Goal: Task Accomplishment & Management: Complete application form

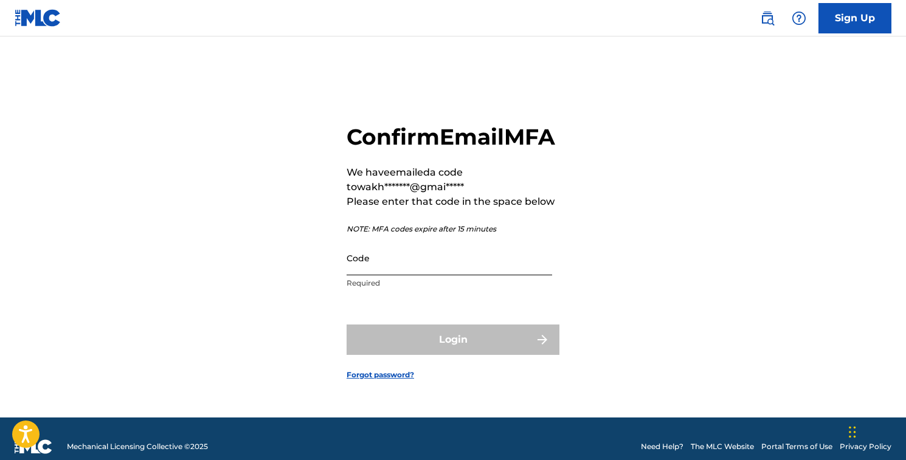
click at [488, 276] on input "Code" at bounding box center [450, 258] width 206 height 35
paste input "677676"
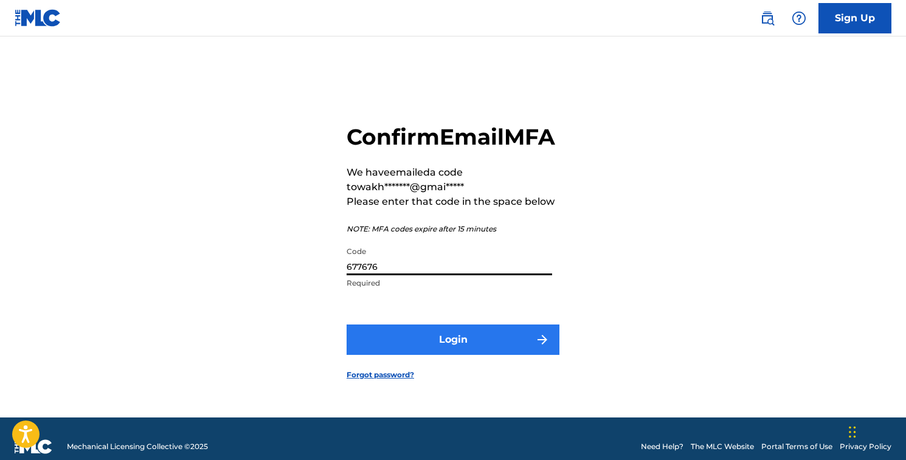
type input "677676"
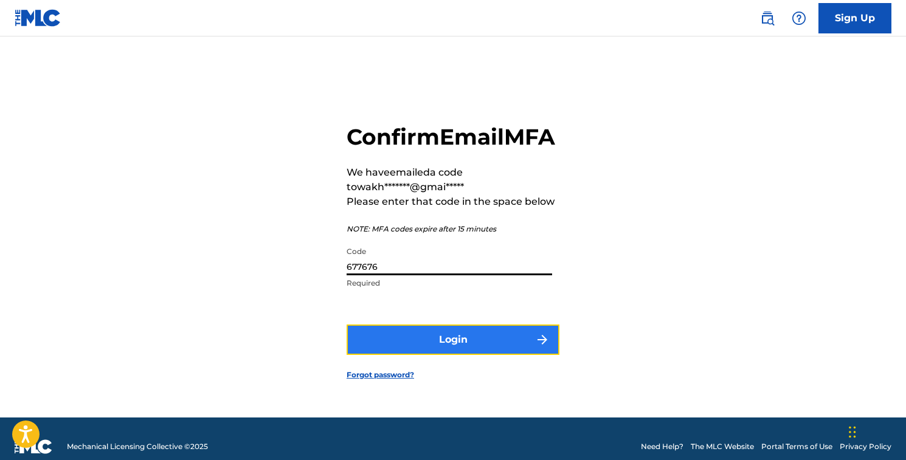
click at [403, 352] on button "Login" at bounding box center [453, 340] width 213 height 30
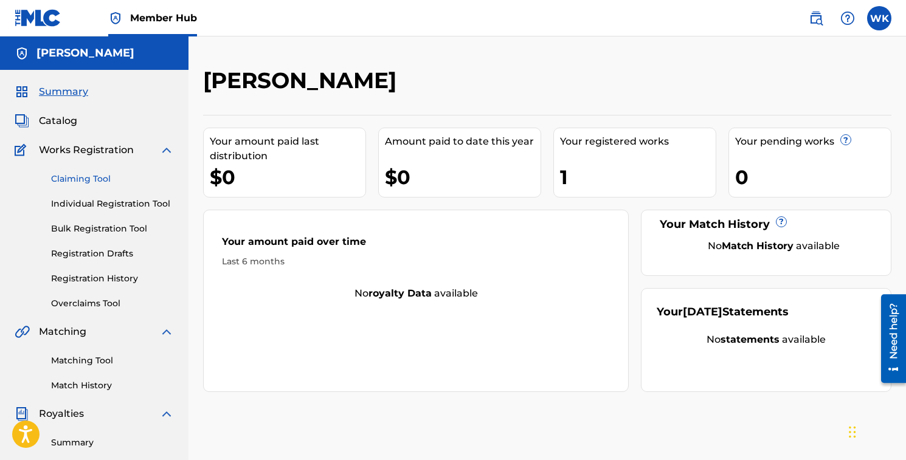
click at [78, 178] on link "Claiming Tool" at bounding box center [112, 179] width 123 height 13
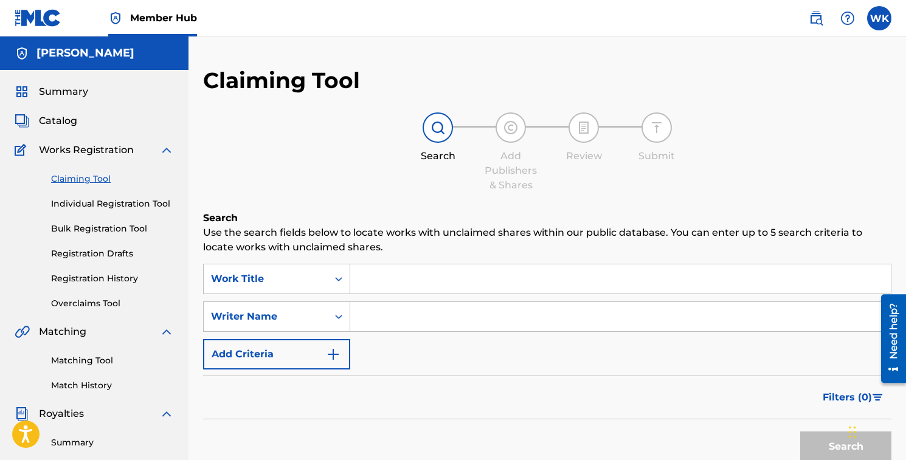
click at [377, 309] on input "Search Form" at bounding box center [620, 316] width 541 height 29
click at [800, 432] on button "Search" at bounding box center [845, 447] width 91 height 30
click at [827, 454] on button "Search" at bounding box center [845, 447] width 91 height 30
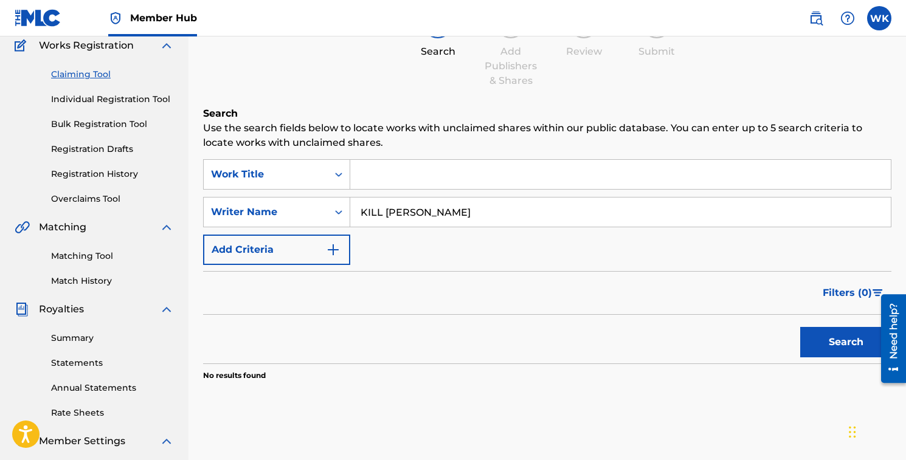
scroll to position [38, 0]
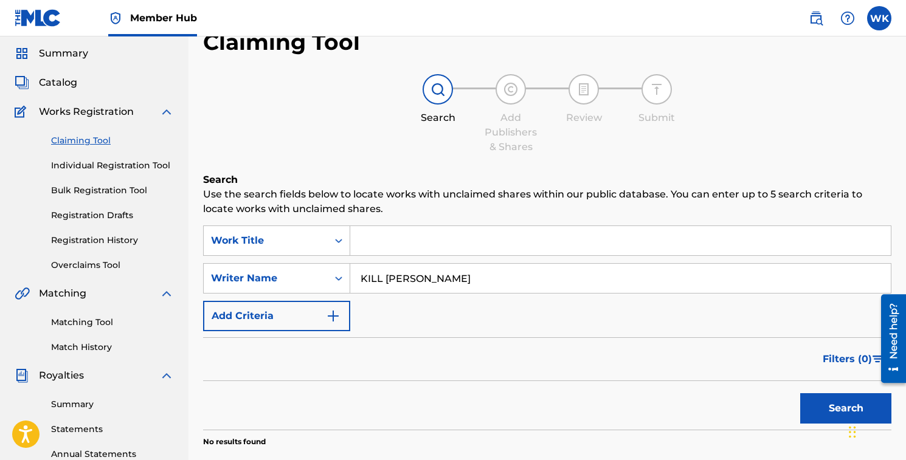
click at [457, 269] on input "KILL [PERSON_NAME]" at bounding box center [620, 278] width 541 height 29
click at [457, 268] on input "KILL [PERSON_NAME]" at bounding box center [620, 278] width 541 height 29
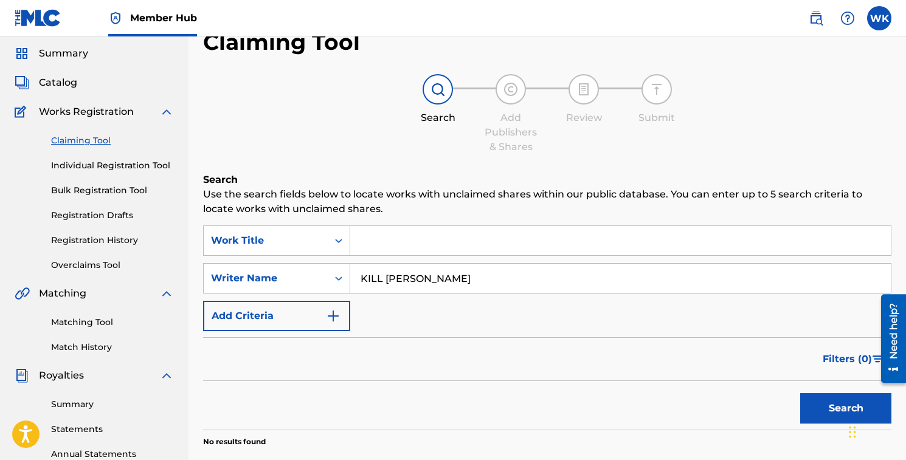
click at [457, 268] on input "KILL [PERSON_NAME]" at bounding box center [620, 278] width 541 height 29
click at [800, 394] on button "Search" at bounding box center [845, 409] width 91 height 30
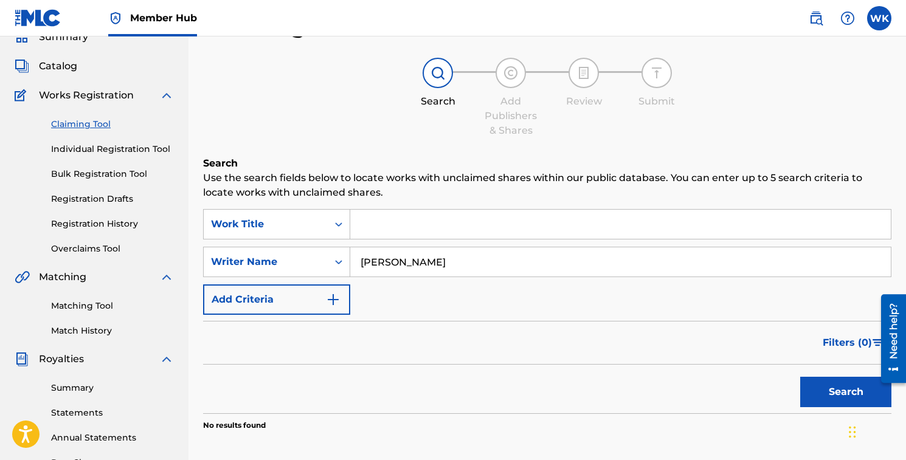
click at [398, 261] on input "[PERSON_NAME]" at bounding box center [620, 262] width 541 height 29
type input "[PERSON_NAME]"
click at [800, 377] on button "Search" at bounding box center [845, 392] width 91 height 30
click at [446, 263] on input "[PERSON_NAME]" at bounding box center [620, 262] width 541 height 29
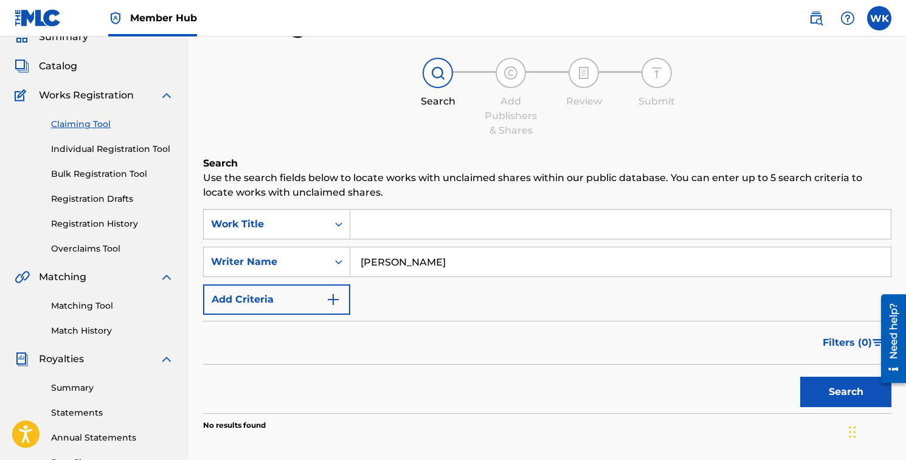
click at [446, 263] on input "[PERSON_NAME]" at bounding box center [620, 262] width 541 height 29
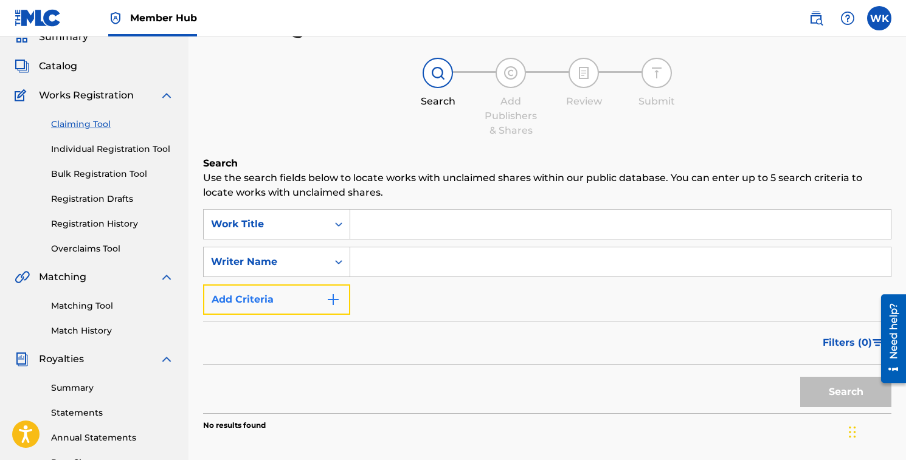
click at [340, 306] on button "Add Criteria" at bounding box center [276, 300] width 147 height 30
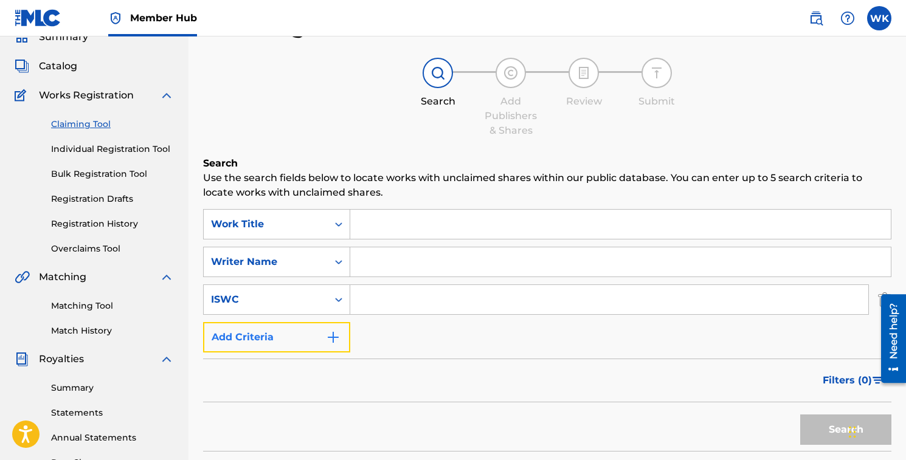
click at [319, 346] on button "Add Criteria" at bounding box center [276, 337] width 147 height 30
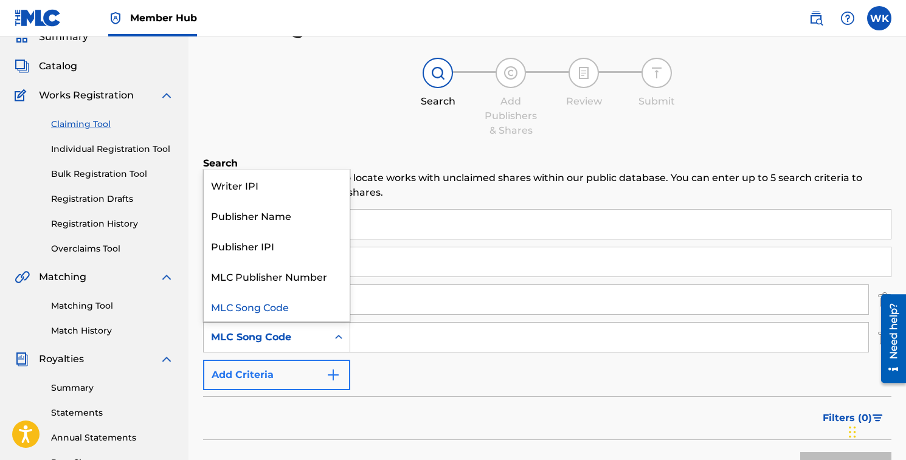
click at [319, 346] on div "MLC Song Code" at bounding box center [266, 337] width 124 height 23
click at [316, 362] on button "Add Criteria" at bounding box center [276, 375] width 147 height 30
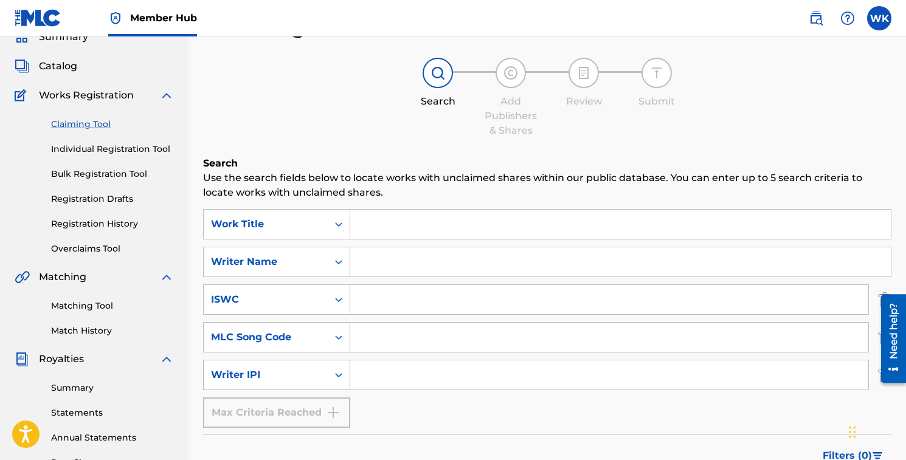
click at [316, 366] on div "Writer IPI" at bounding box center [266, 375] width 124 height 23
click at [389, 344] on input "Search Form" at bounding box center [609, 337] width 518 height 29
click at [308, 315] on div "SearchWithCriteria395ef945-56aa-4271-96d6-bf5ab51c7722 Work Title SearchWithCri…" at bounding box center [547, 318] width 689 height 219
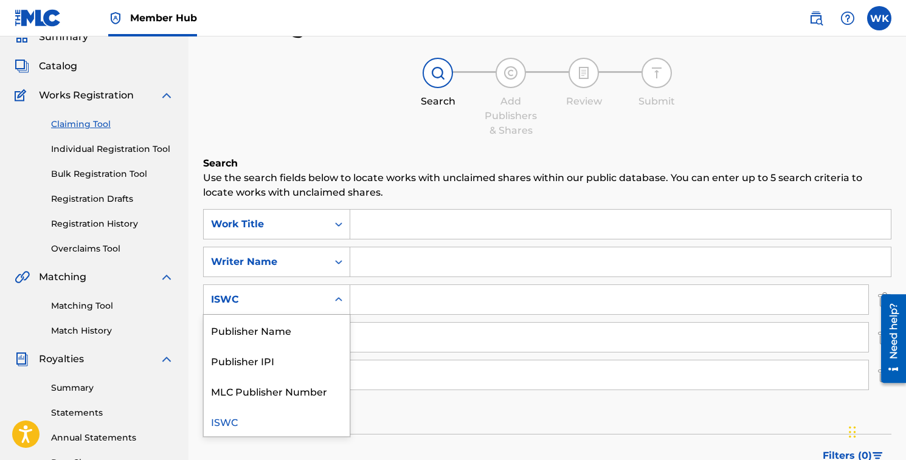
click at [319, 301] on div "ISWC" at bounding box center [265, 300] width 109 height 15
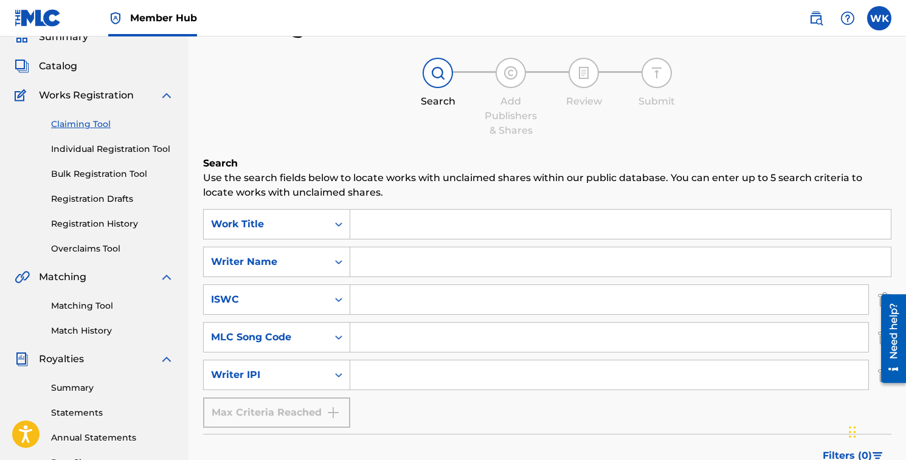
click at [397, 299] on input "Search Form" at bounding box center [609, 299] width 518 height 29
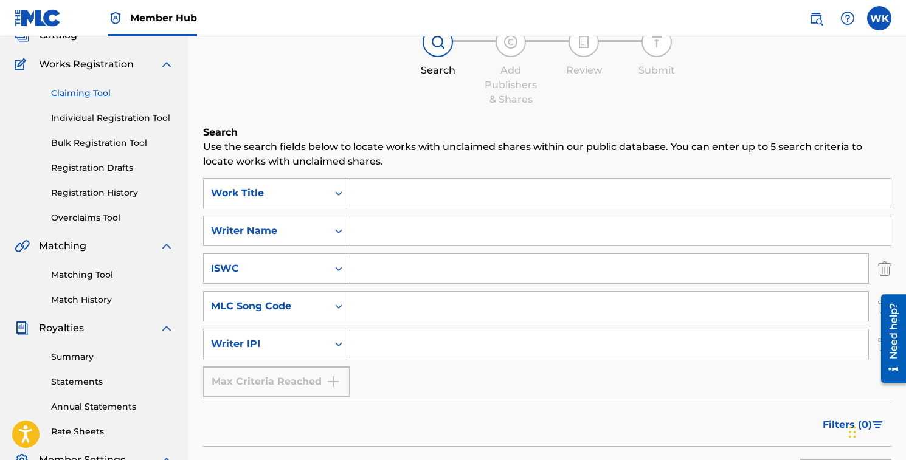
scroll to position [100, 0]
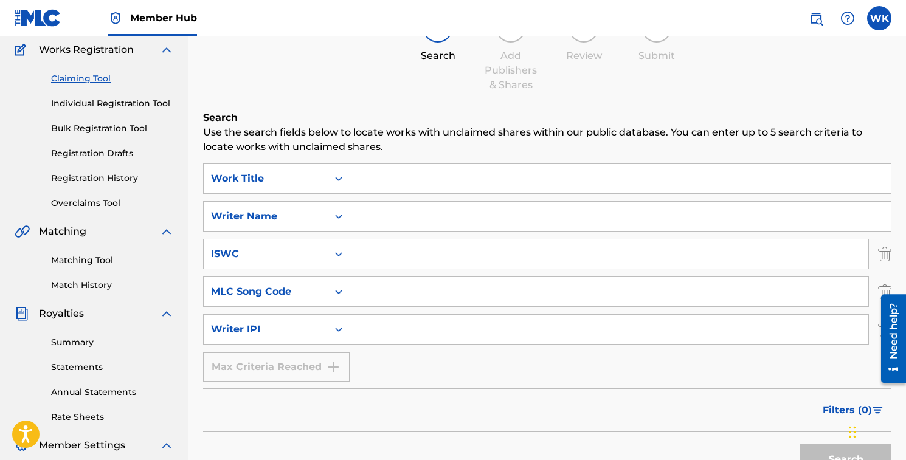
click at [372, 180] on input "Search Form" at bounding box center [620, 178] width 541 height 29
click at [297, 360] on div "Max Criteria Reached" at bounding box center [276, 367] width 147 height 30
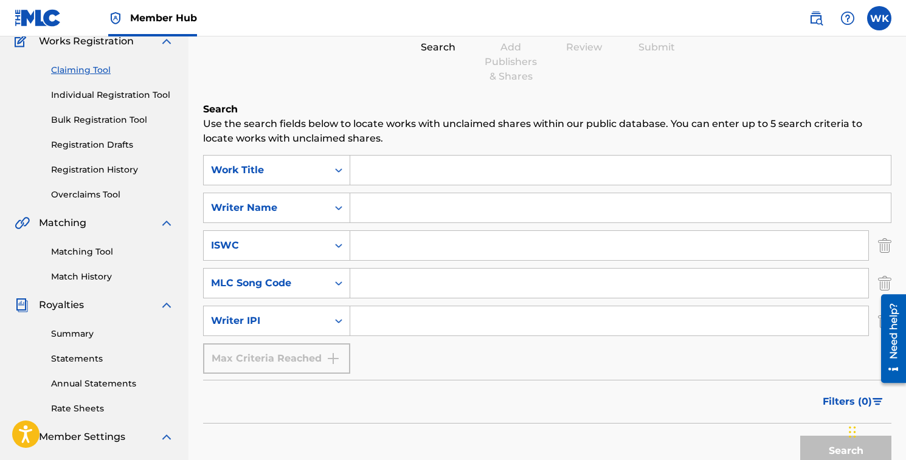
click at [397, 219] on input "Search Form" at bounding box center [620, 207] width 541 height 29
click at [411, 184] on input "Search Form" at bounding box center [620, 170] width 541 height 29
type input "i"
click at [814, 445] on button "Search" at bounding box center [845, 451] width 91 height 30
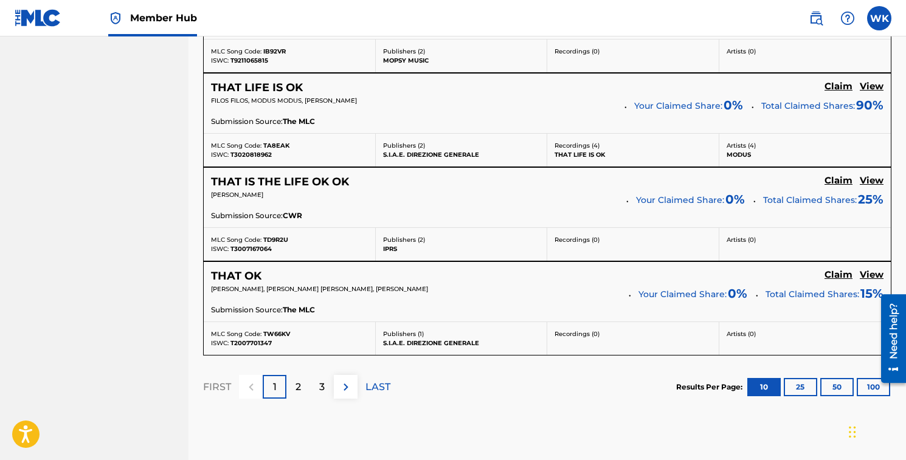
scroll to position [1187, 0]
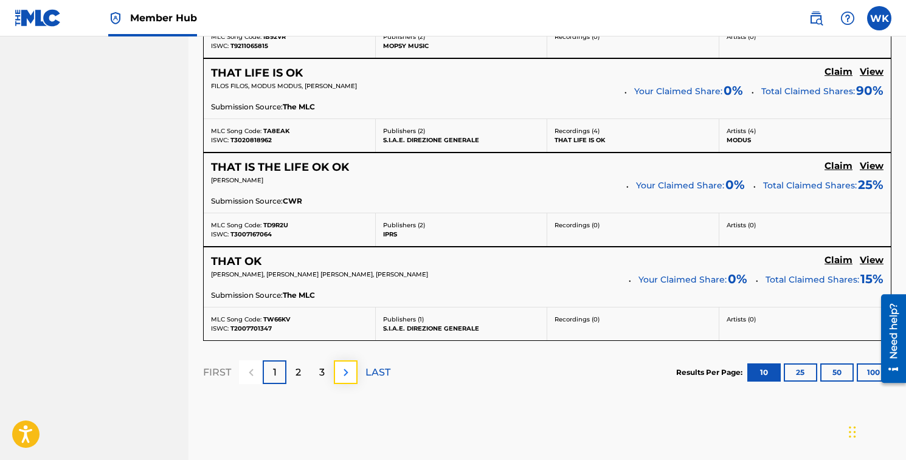
click at [353, 373] on img at bounding box center [346, 373] width 15 height 15
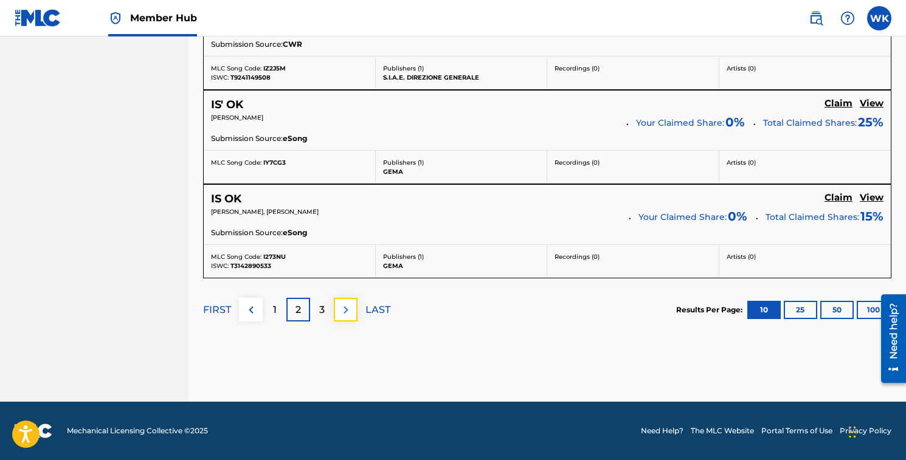
click at [347, 316] on img at bounding box center [346, 310] width 15 height 15
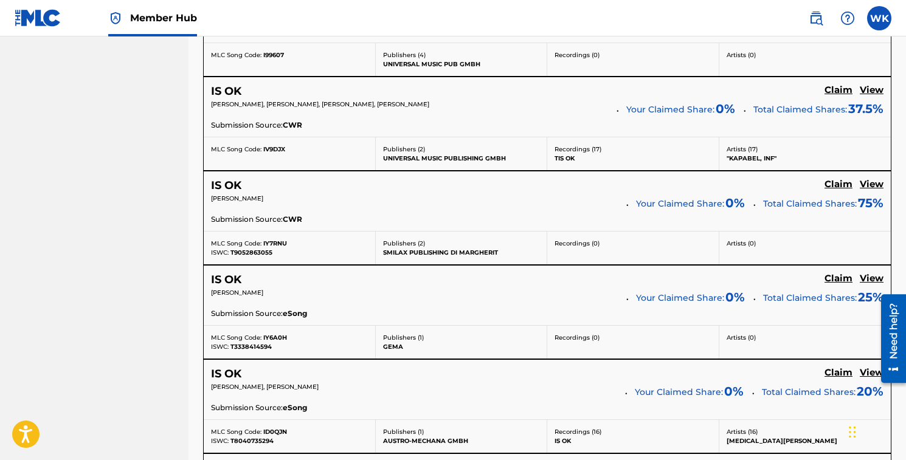
scroll to position [1250, 0]
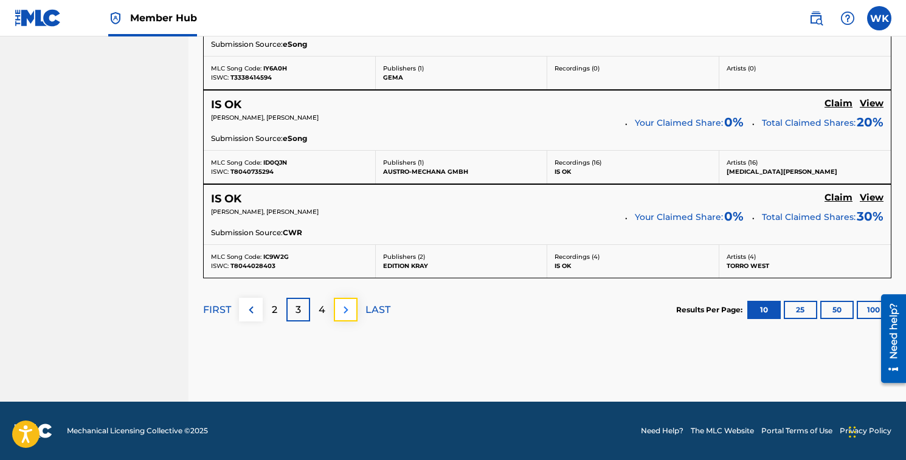
click at [350, 308] on img at bounding box center [346, 310] width 15 height 15
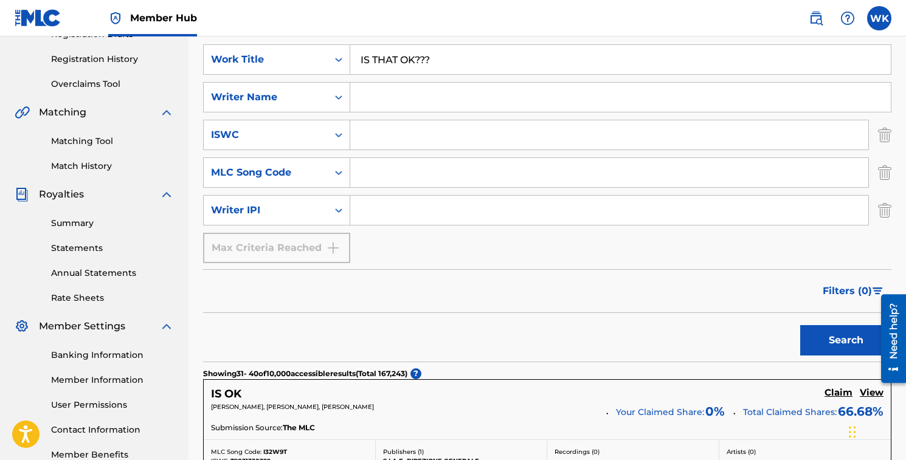
scroll to position [215, 0]
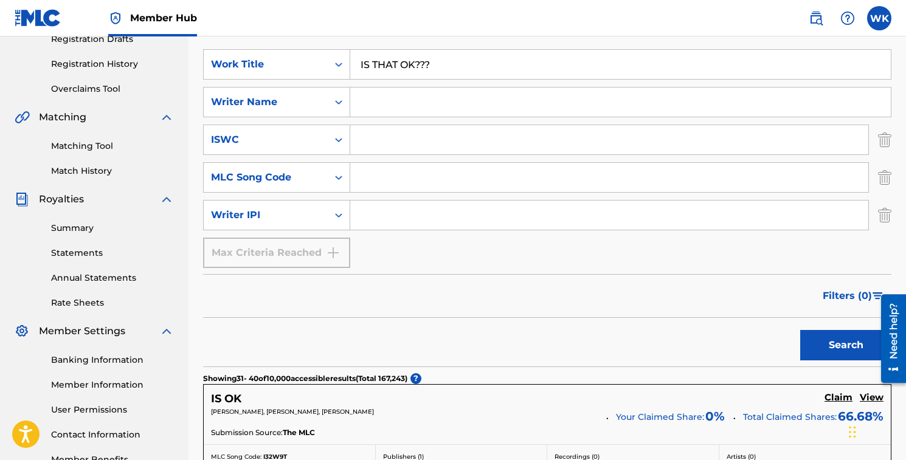
click at [397, 52] on input "IS THAT OK???" at bounding box center [620, 64] width 541 height 29
click at [397, 71] on input "IS THAT OK???" at bounding box center [620, 64] width 541 height 29
type input "BREAK THIS GOOBER"
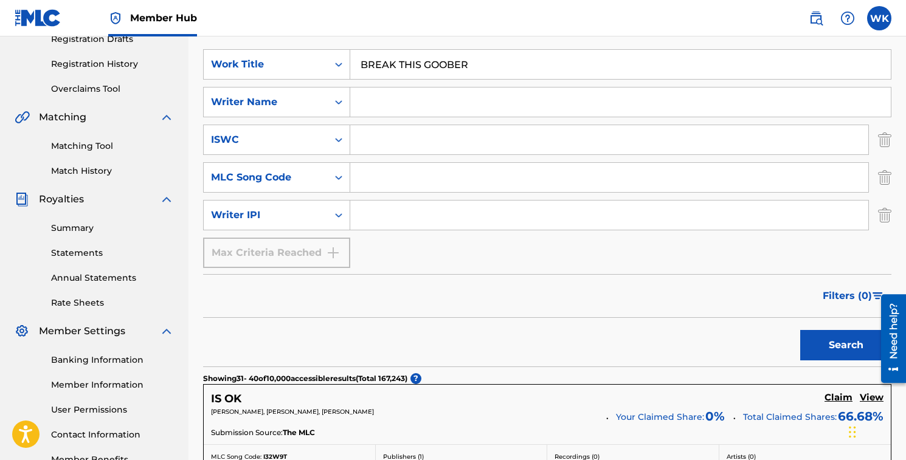
click at [800, 330] on button "Search" at bounding box center [845, 345] width 91 height 30
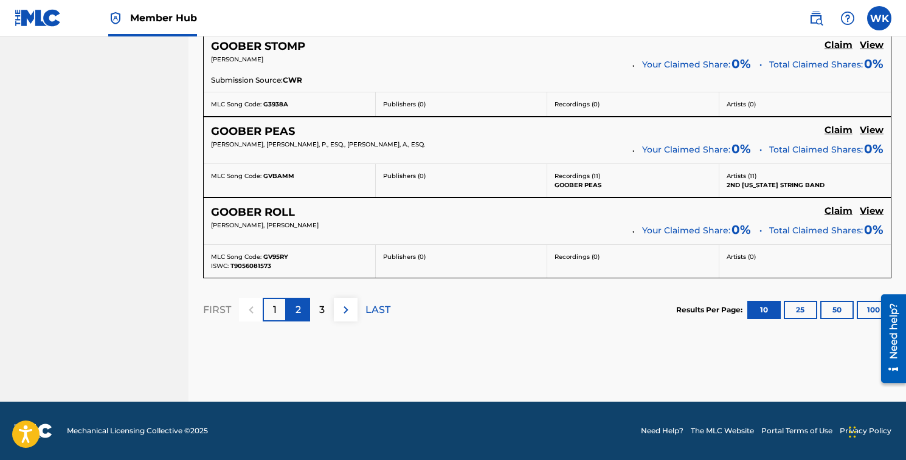
click at [297, 311] on p "2" at bounding box center [298, 310] width 5 height 15
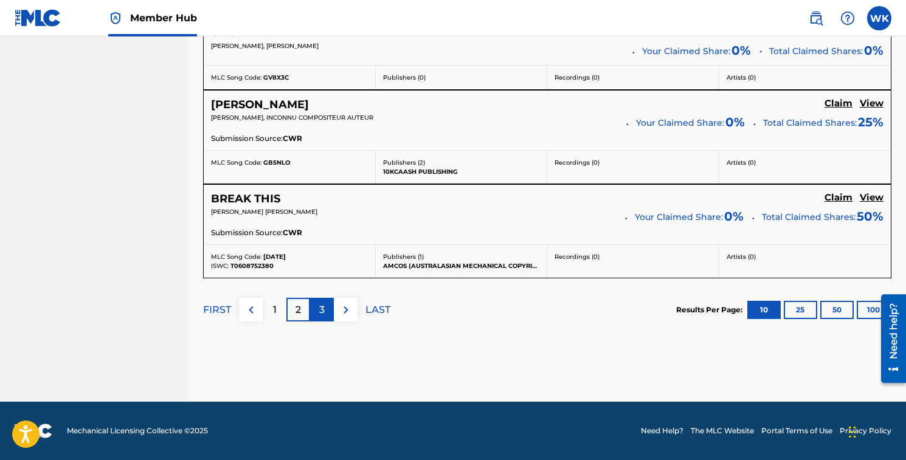
click at [318, 314] on div "3" at bounding box center [322, 310] width 24 height 24
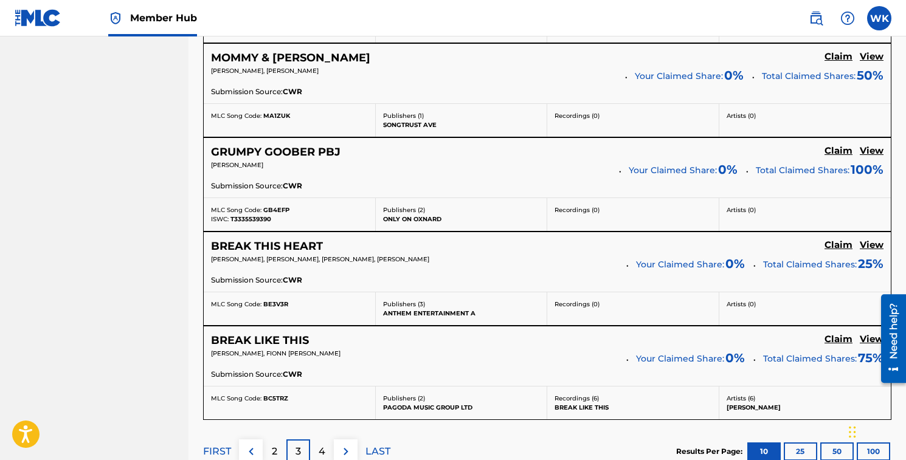
scroll to position [1081, 0]
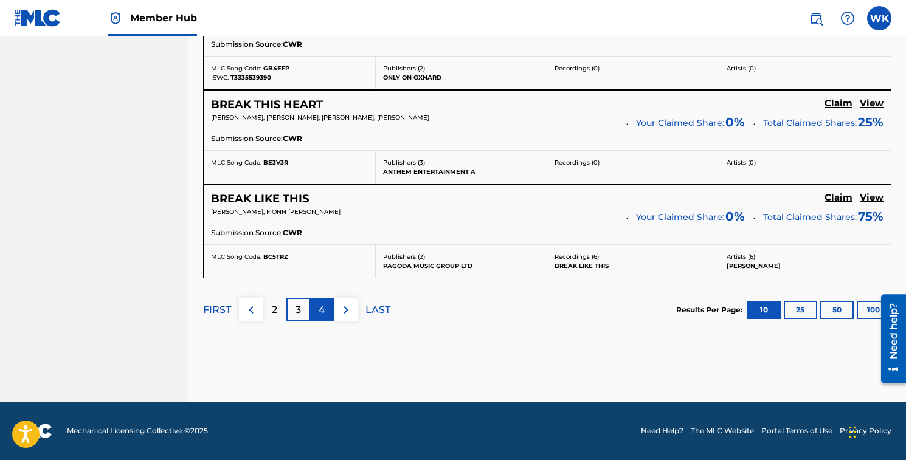
click at [318, 314] on div "4" at bounding box center [322, 310] width 24 height 24
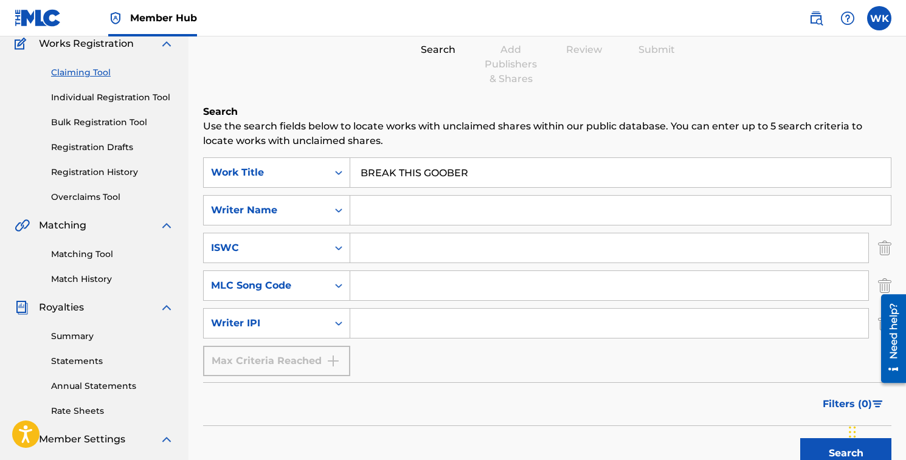
scroll to position [105, 0]
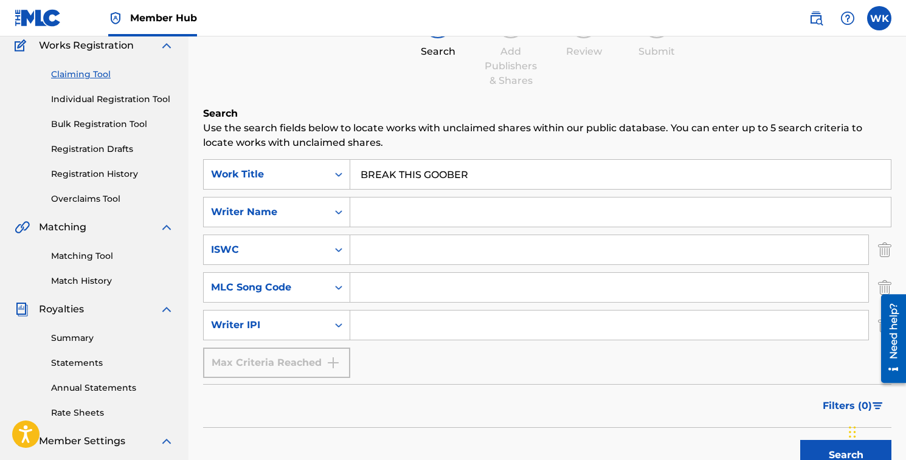
click at [120, 131] on div "Claiming Tool Individual Registration Tool Bulk Registration Tool Registration …" at bounding box center [94, 129] width 159 height 153
click at [120, 130] on link "Bulk Registration Tool" at bounding box center [112, 124] width 123 height 13
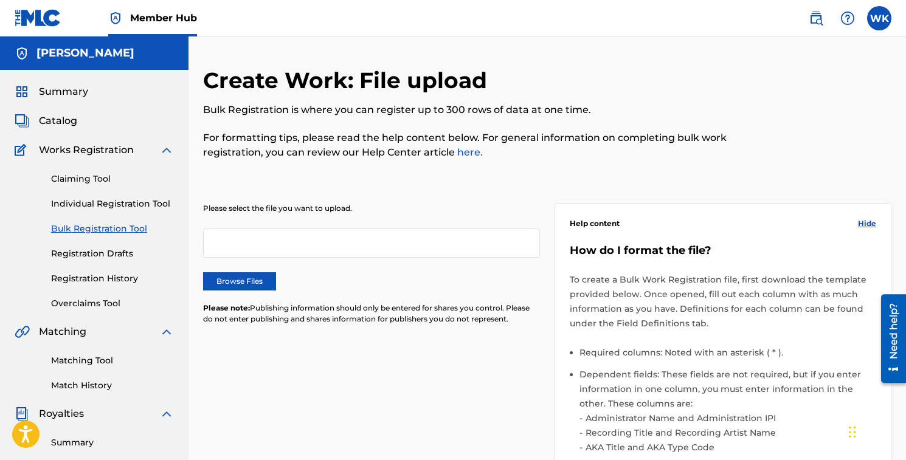
click at [270, 238] on div at bounding box center [371, 243] width 337 height 29
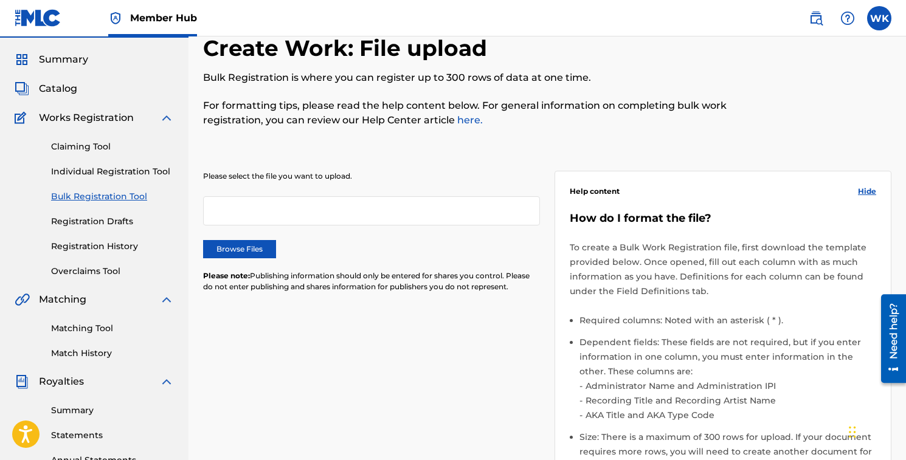
scroll to position [42, 0]
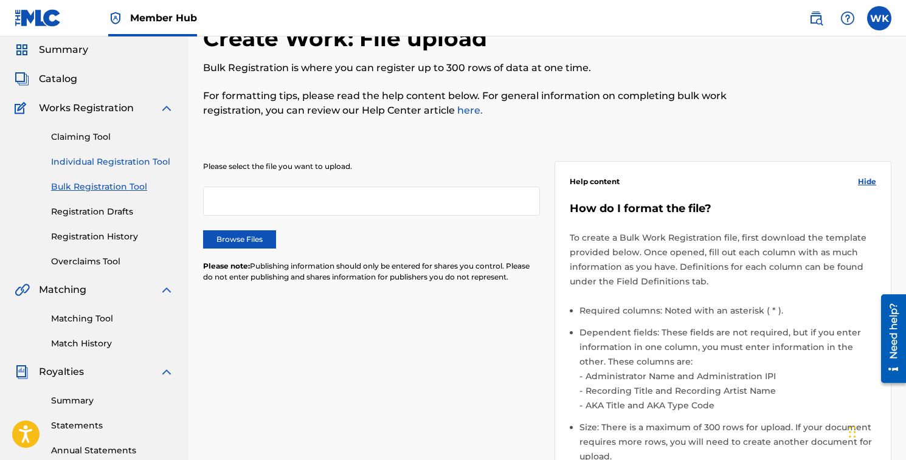
click at [127, 156] on link "Individual Registration Tool" at bounding box center [112, 162] width 123 height 13
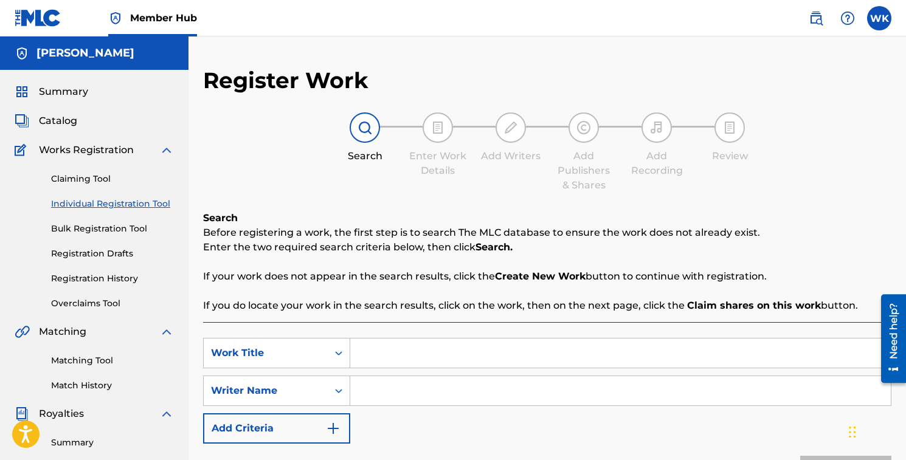
scroll to position [27, 0]
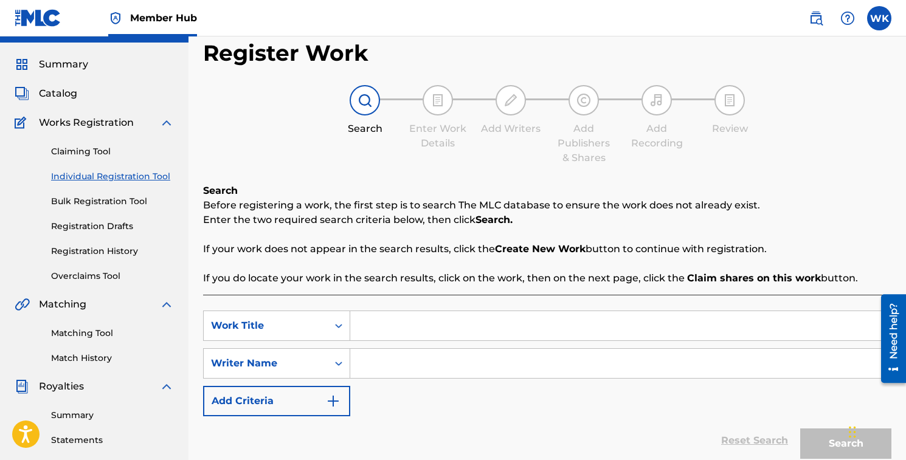
click at [445, 109] on div at bounding box center [438, 100] width 30 height 30
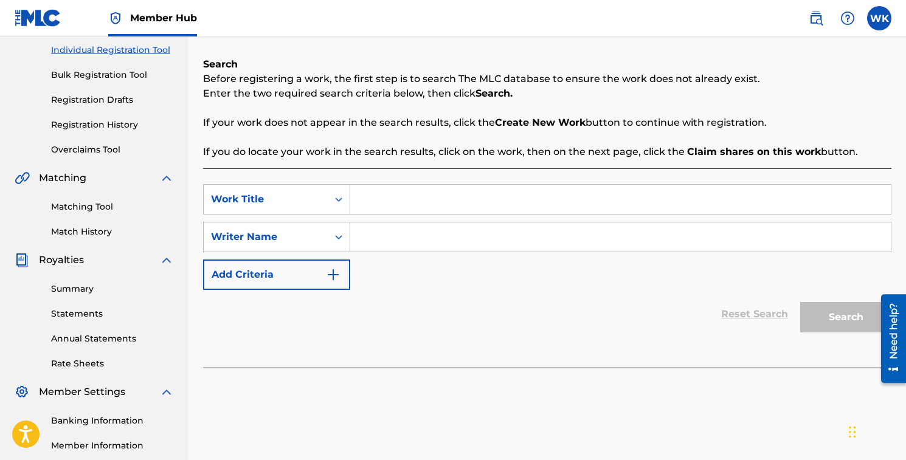
scroll to position [245, 0]
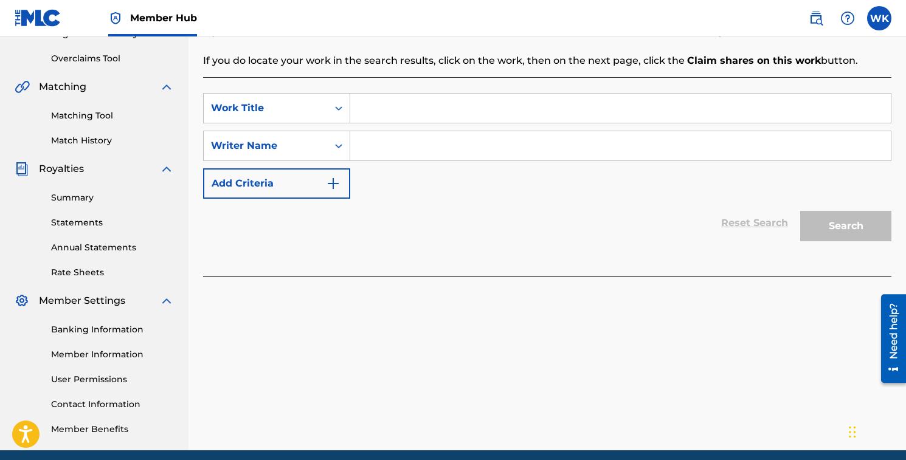
click at [427, 129] on div "SearchWithCriteria4607b932-7108-4768-8e79-be9cad86f8f3 Work Title SearchWithCri…" at bounding box center [547, 146] width 689 height 106
click at [419, 144] on input "Search Form" at bounding box center [620, 145] width 541 height 29
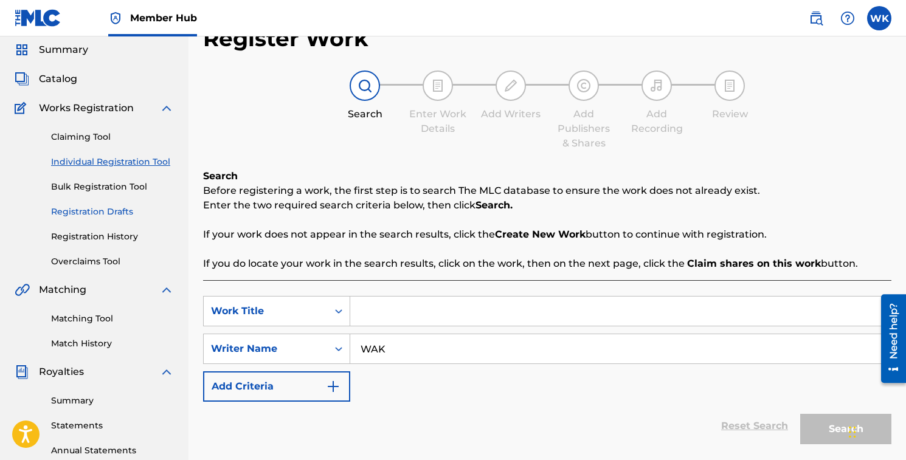
scroll to position [41, 0]
type input "WAK"
click at [60, 79] on span "Catalog" at bounding box center [58, 79] width 38 height 15
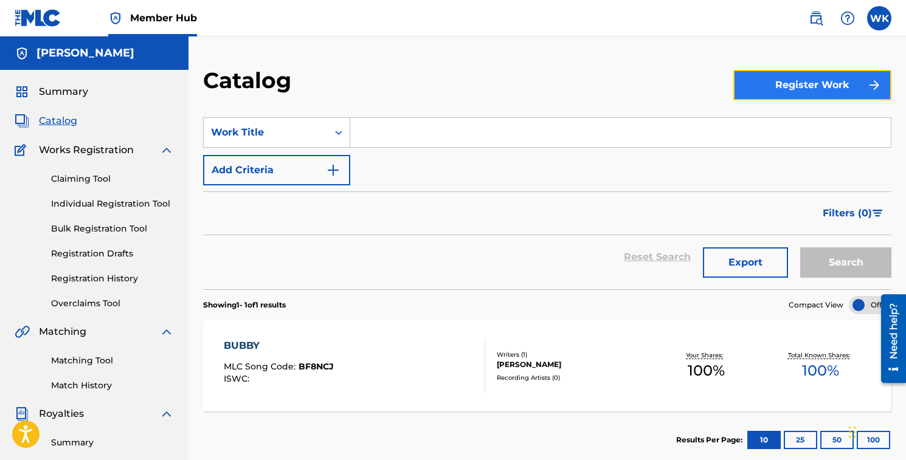
click at [833, 72] on button "Register Work" at bounding box center [813, 85] width 158 height 30
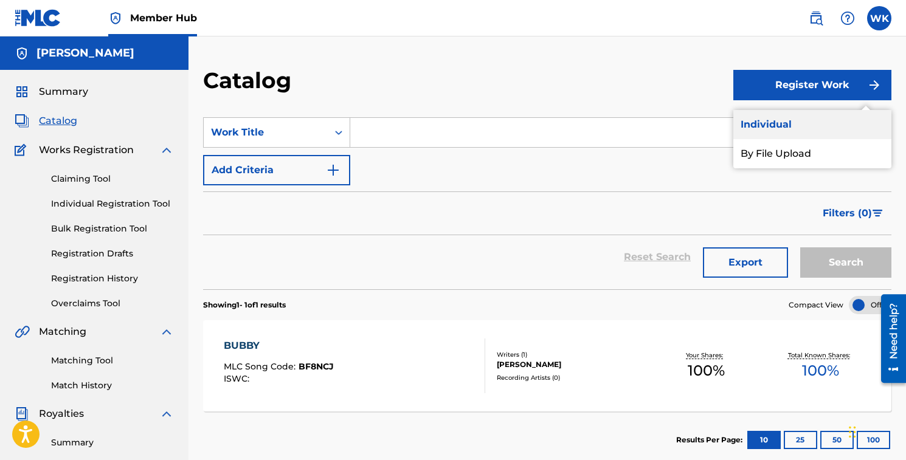
click at [789, 126] on link "Individual" at bounding box center [813, 124] width 158 height 29
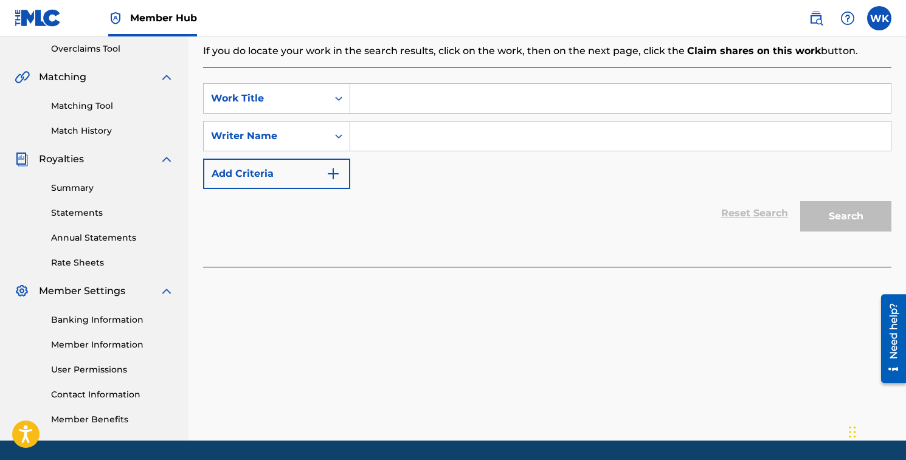
scroll to position [245, 0]
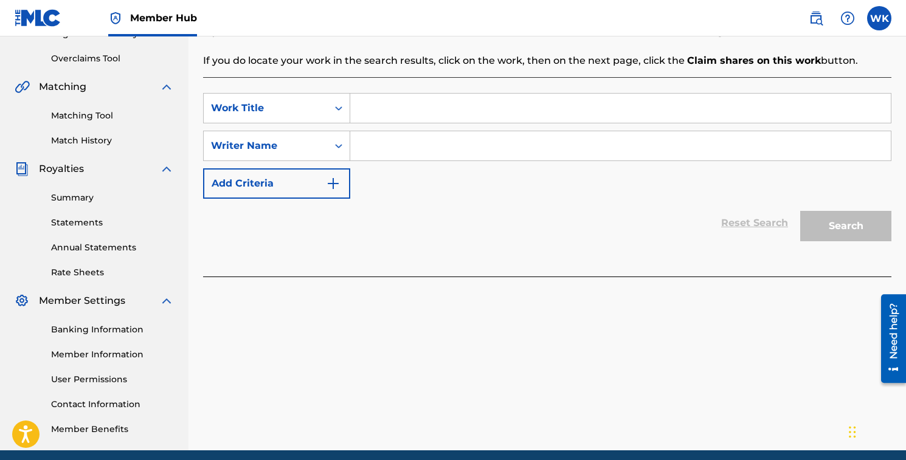
click at [392, 117] on input "Search Form" at bounding box center [620, 108] width 541 height 29
click at [395, 111] on input "possesion" at bounding box center [620, 108] width 541 height 29
type input "possession"
click at [616, 249] on div "SearchWithCriteria4607b932-7108-4768-8e79-be9cad86f8f3 Work Title possession Se…" at bounding box center [547, 177] width 689 height 200
click at [545, 142] on input "Search Form" at bounding box center [620, 145] width 541 height 29
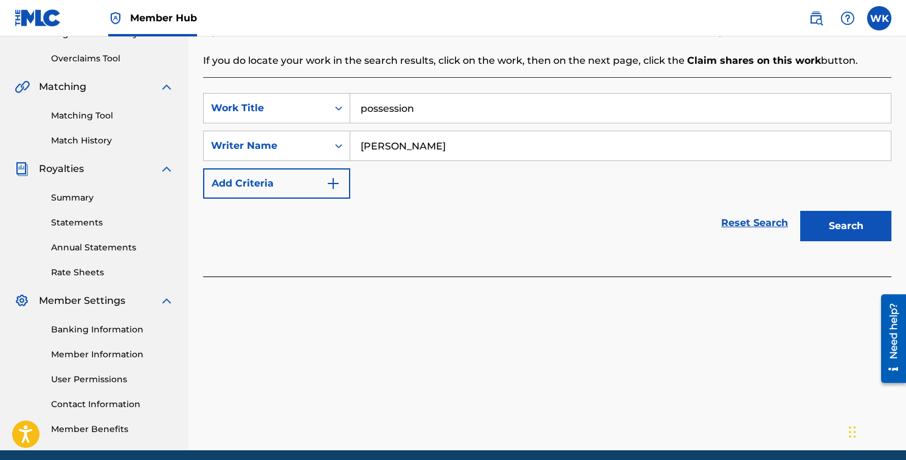
type input "[PERSON_NAME]"
click at [800, 211] on button "Search" at bounding box center [845, 226] width 91 height 30
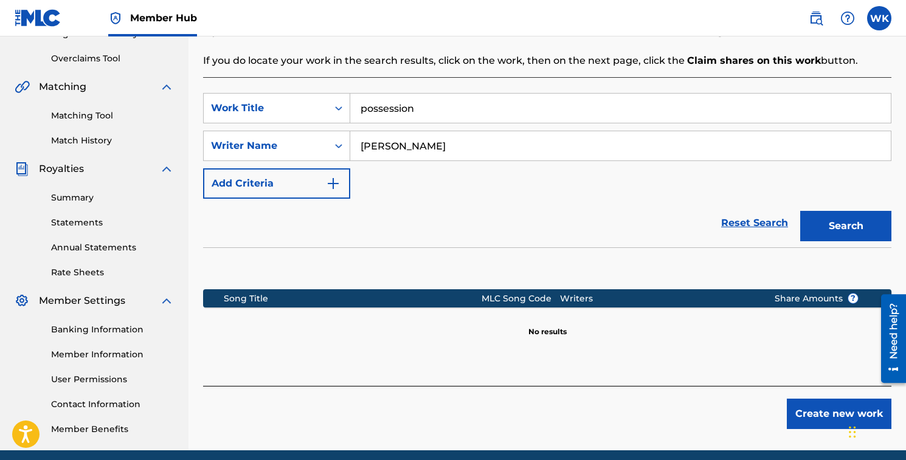
scroll to position [294, 0]
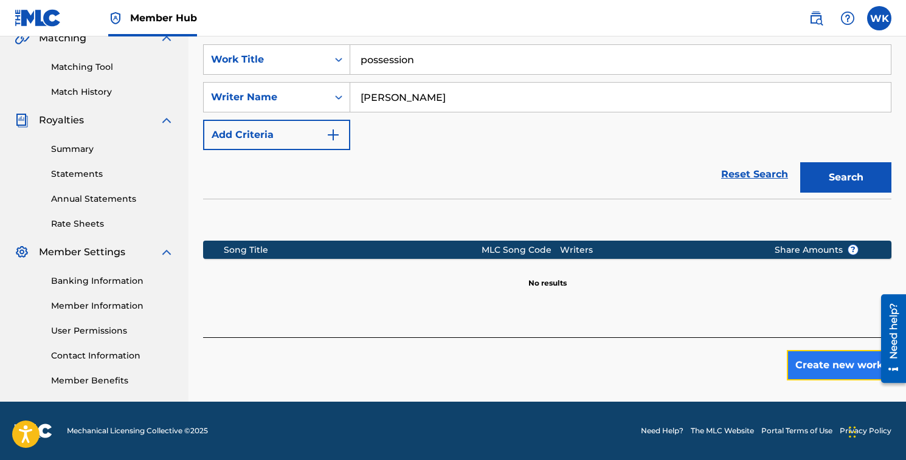
click at [790, 365] on button "Create new work" at bounding box center [839, 365] width 105 height 30
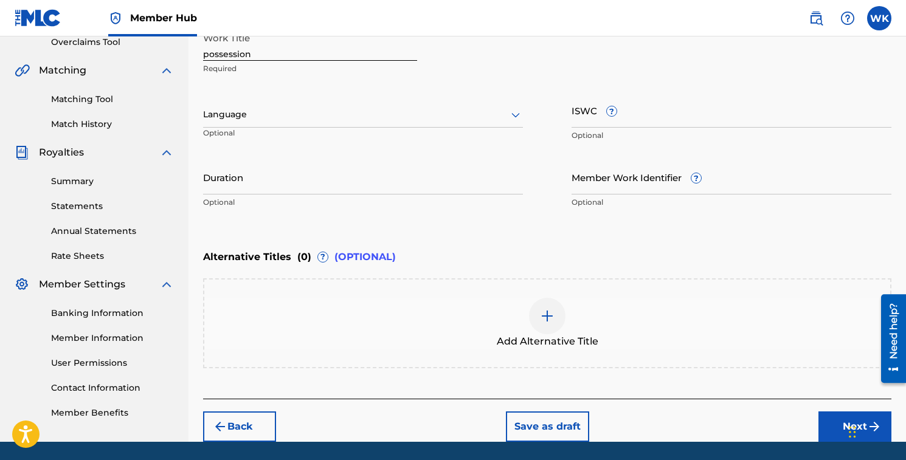
scroll to position [251, 0]
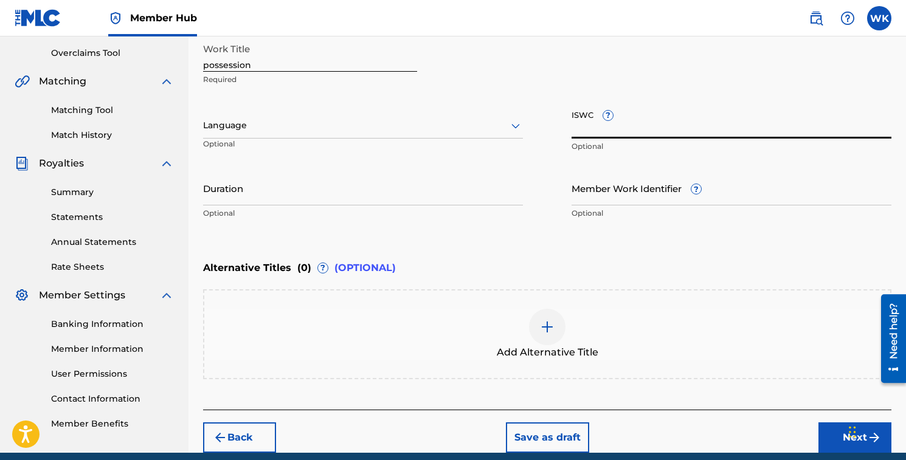
click at [577, 126] on input "ISWC ?" at bounding box center [732, 121] width 320 height 35
click at [252, 208] on p "Optional" at bounding box center [363, 213] width 320 height 11
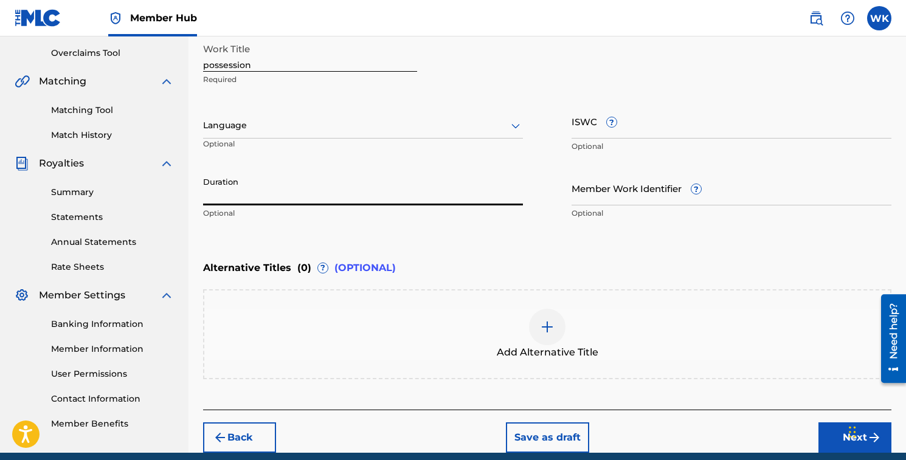
click at [263, 194] on input "Duration" at bounding box center [363, 188] width 320 height 35
type input "2"
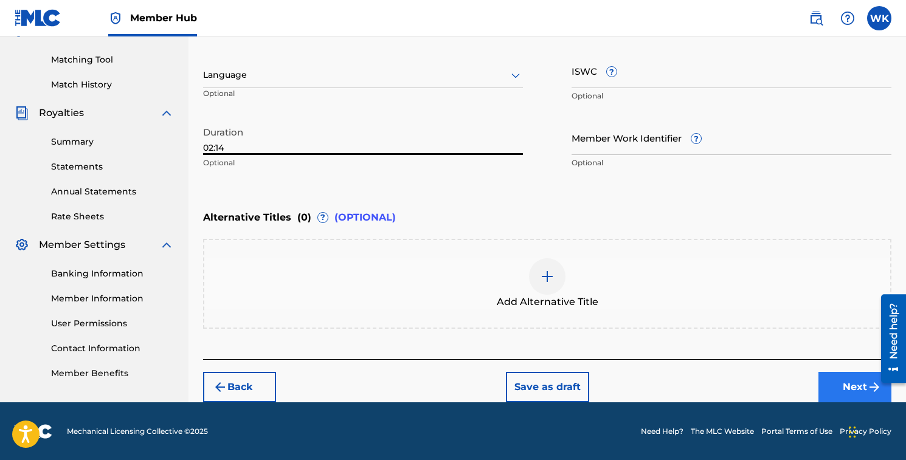
type input "02:14"
click at [836, 381] on button "Next" at bounding box center [855, 387] width 73 height 30
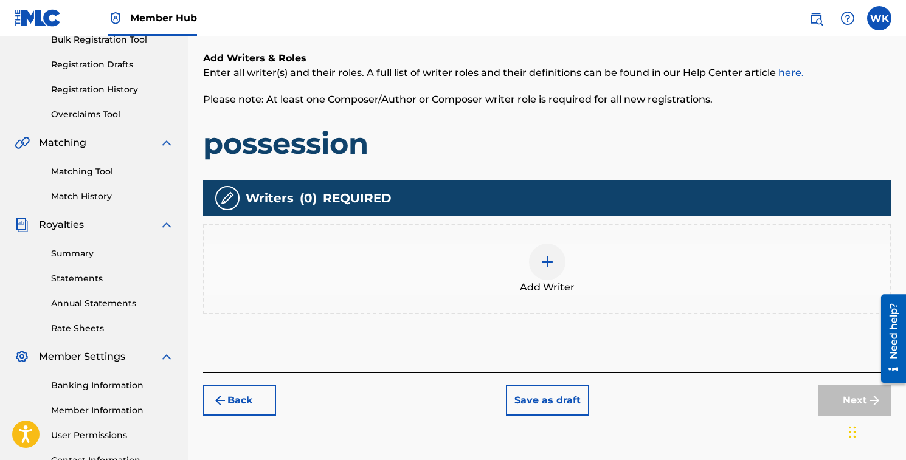
scroll to position [268, 0]
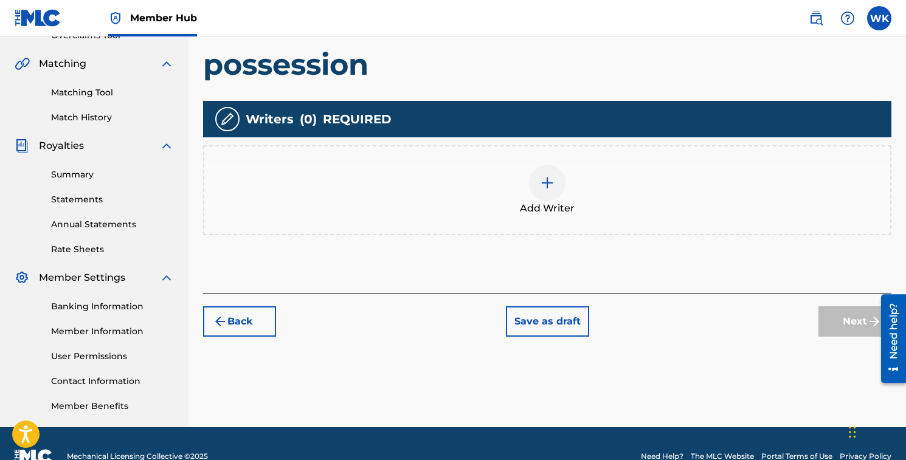
click at [523, 194] on div "Add Writer" at bounding box center [547, 190] width 686 height 51
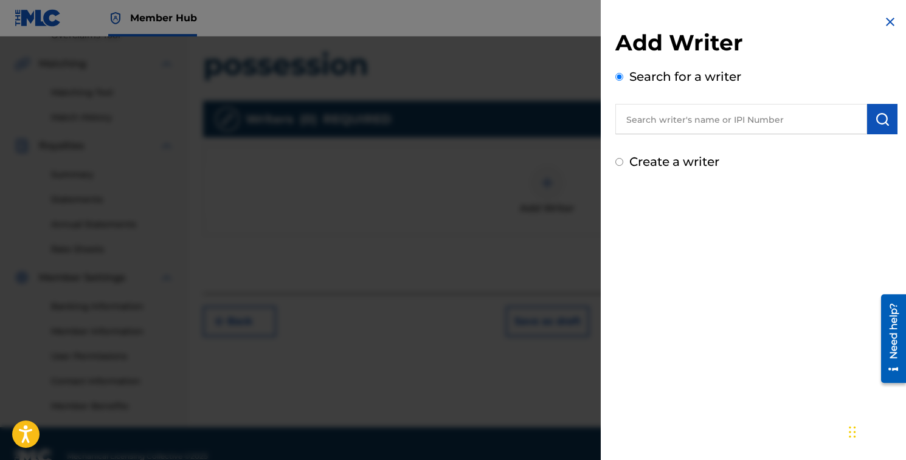
click at [640, 133] on input "text" at bounding box center [742, 119] width 252 height 30
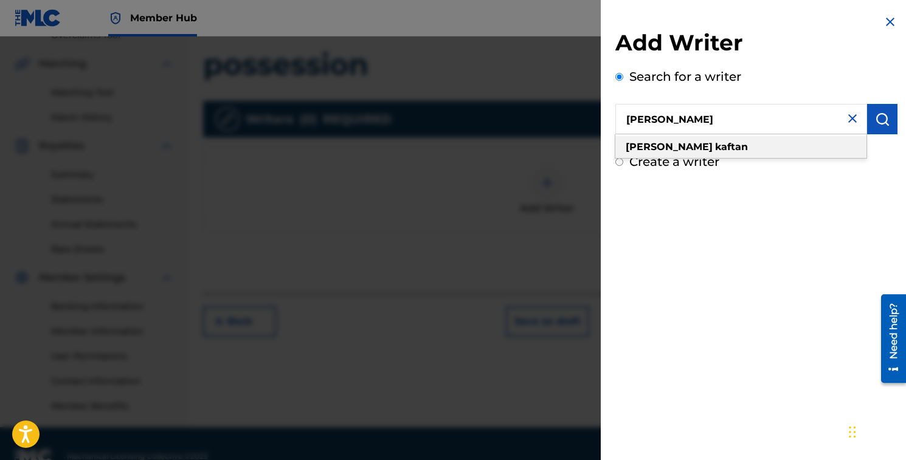
type input "[PERSON_NAME]"
click at [662, 151] on div "[PERSON_NAME]" at bounding box center [741, 147] width 251 height 22
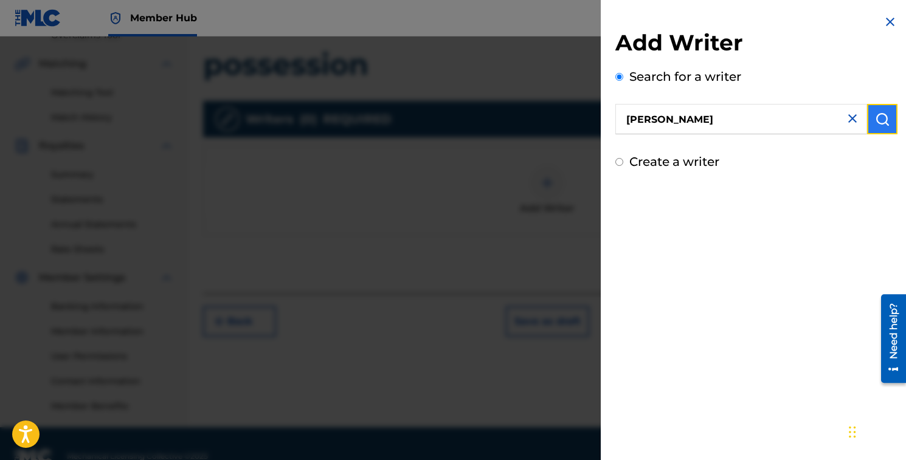
click at [877, 125] on img "submit" at bounding box center [882, 119] width 15 height 15
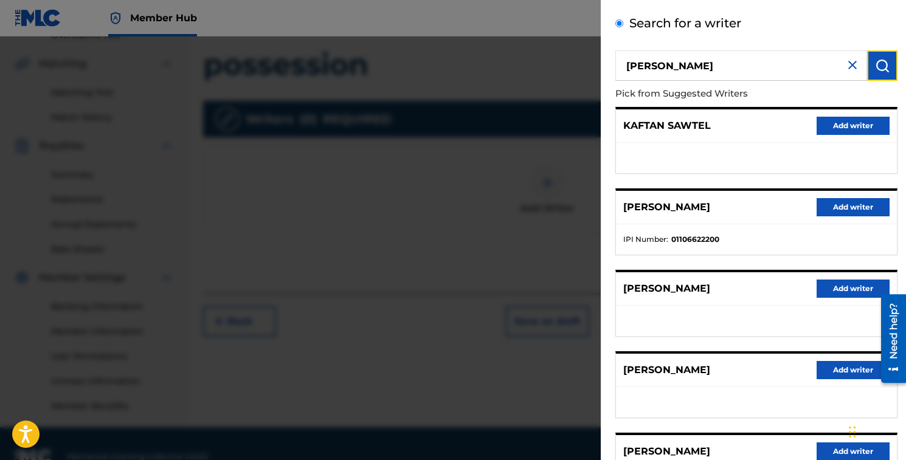
scroll to position [170, 0]
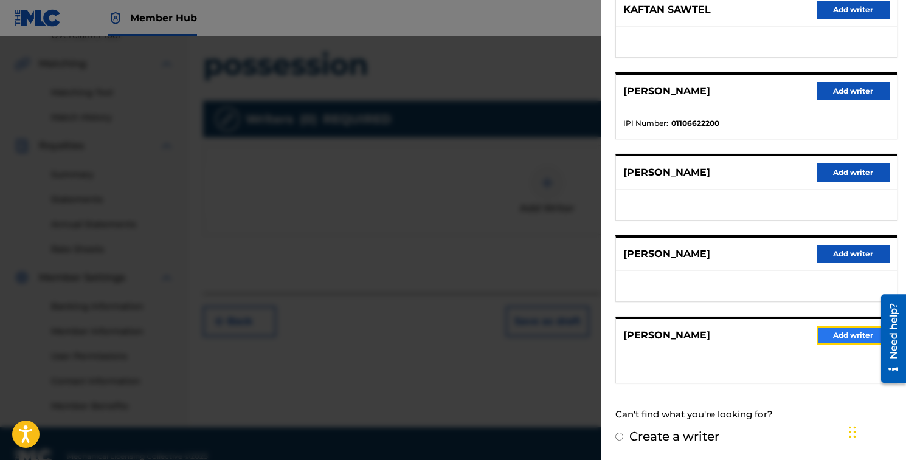
click at [855, 332] on button "Add writer" at bounding box center [853, 336] width 73 height 18
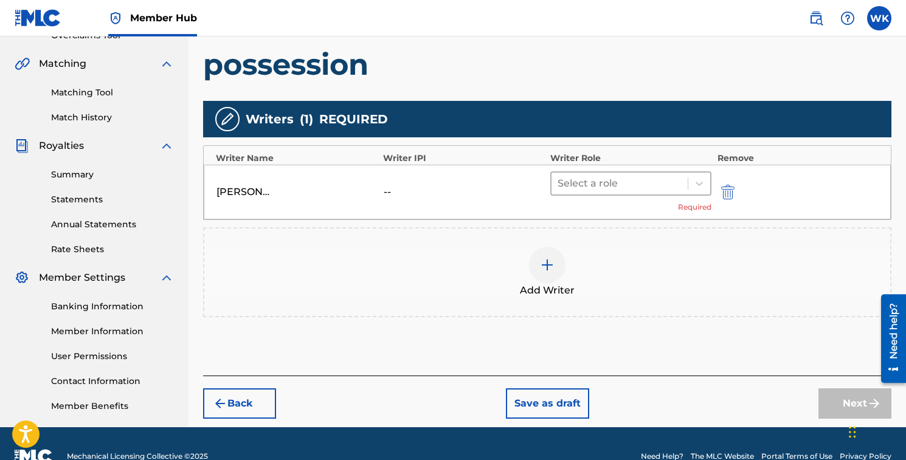
click at [636, 179] on div at bounding box center [620, 183] width 124 height 17
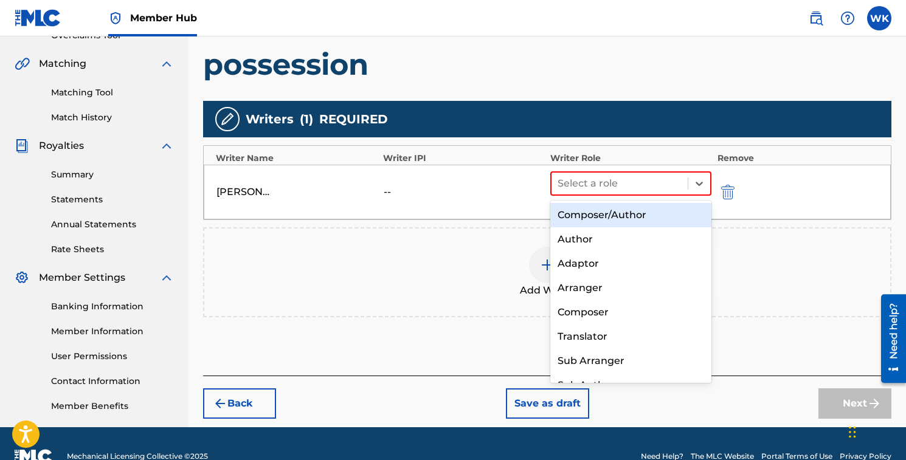
click at [631, 220] on div "Composer/Author" at bounding box center [630, 215] width 161 height 24
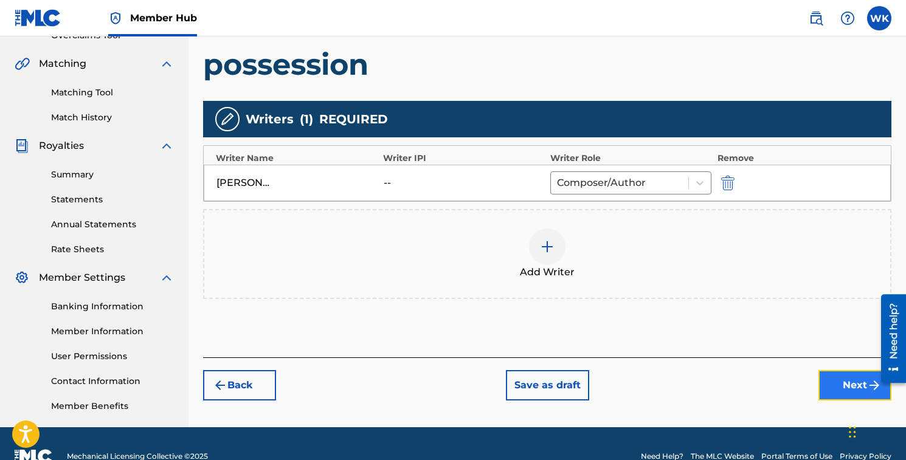
click at [843, 380] on button "Next" at bounding box center [855, 385] width 73 height 30
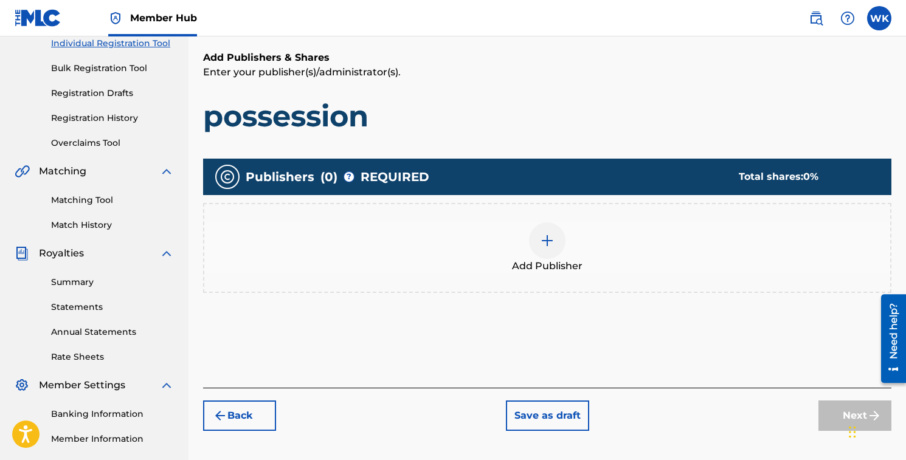
scroll to position [182, 0]
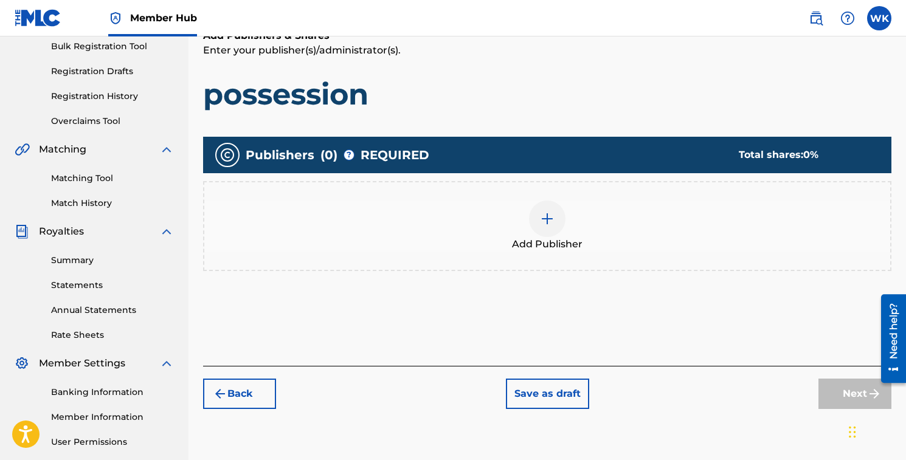
click at [524, 215] on div "Add Publisher" at bounding box center [547, 226] width 686 height 51
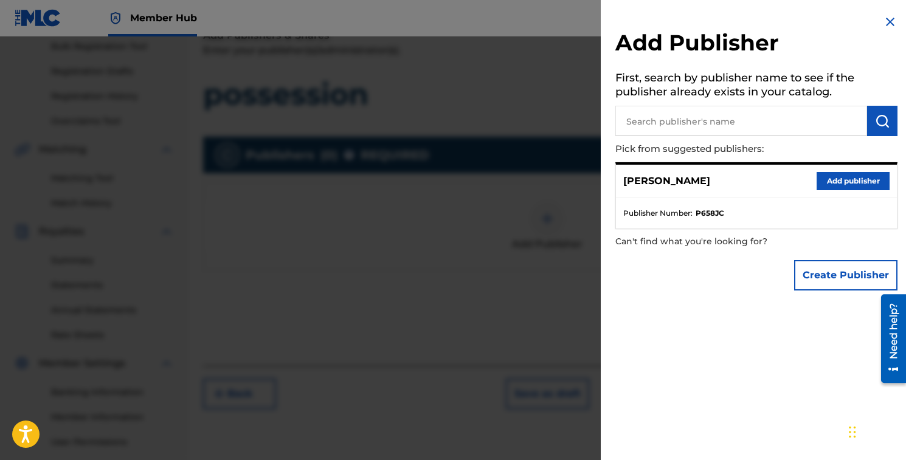
click at [721, 134] on input "text" at bounding box center [742, 121] width 252 height 30
type input "W"
click at [686, 185] on p "[PERSON_NAME]" at bounding box center [666, 181] width 87 height 15
click at [698, 125] on input "text" at bounding box center [742, 121] width 252 height 30
type input "WAKWAK MUSIC"
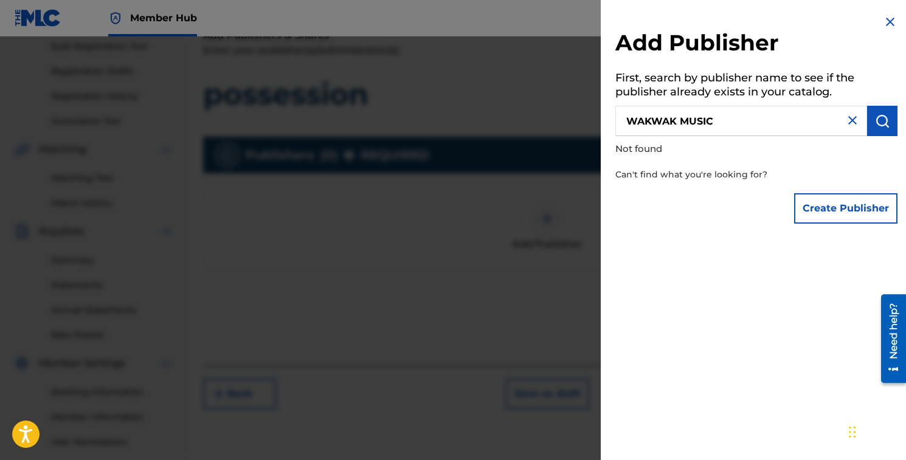
click at [845, 118] on img at bounding box center [852, 120] width 15 height 15
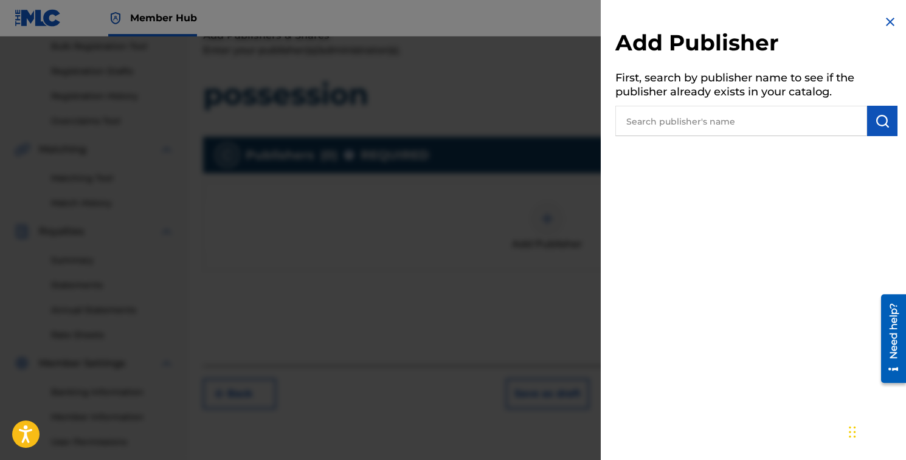
click at [797, 122] on input "text" at bounding box center [742, 121] width 252 height 30
type input "[PERSON_NAME]"
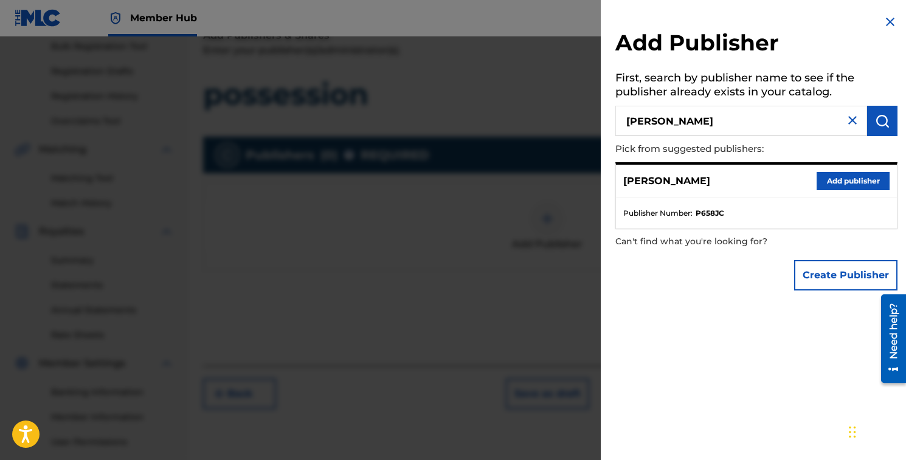
click at [854, 193] on div "[PERSON_NAME] Add publisher" at bounding box center [756, 181] width 281 height 33
click at [864, 182] on button "Add publisher" at bounding box center [853, 181] width 73 height 18
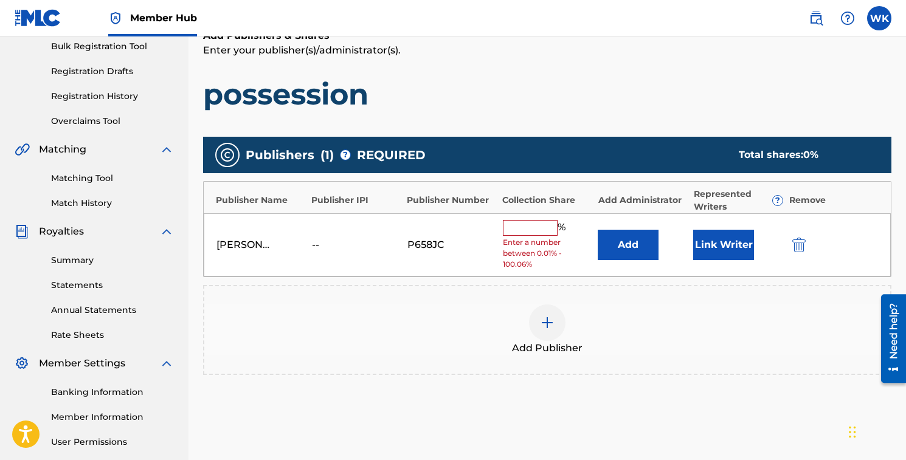
click at [558, 220] on span "%" at bounding box center [563, 228] width 11 height 16
click at [530, 229] on input "text" at bounding box center [530, 228] width 55 height 16
type input "100"
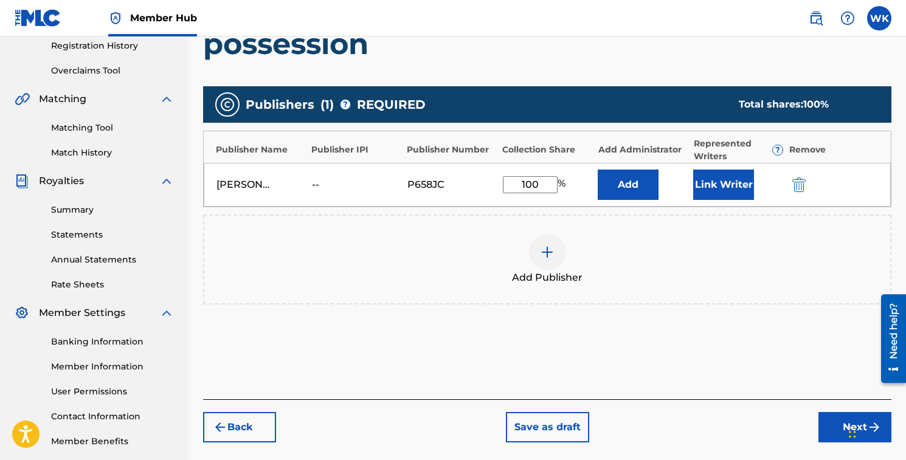
scroll to position [248, 0]
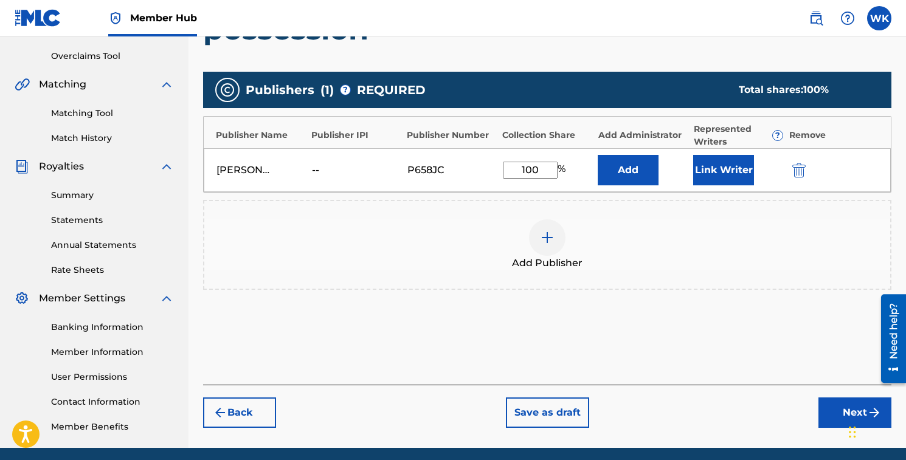
click at [845, 421] on iframe "Chat Widget" at bounding box center [875, 431] width 61 height 58
click at [822, 408] on button "Next" at bounding box center [855, 413] width 73 height 30
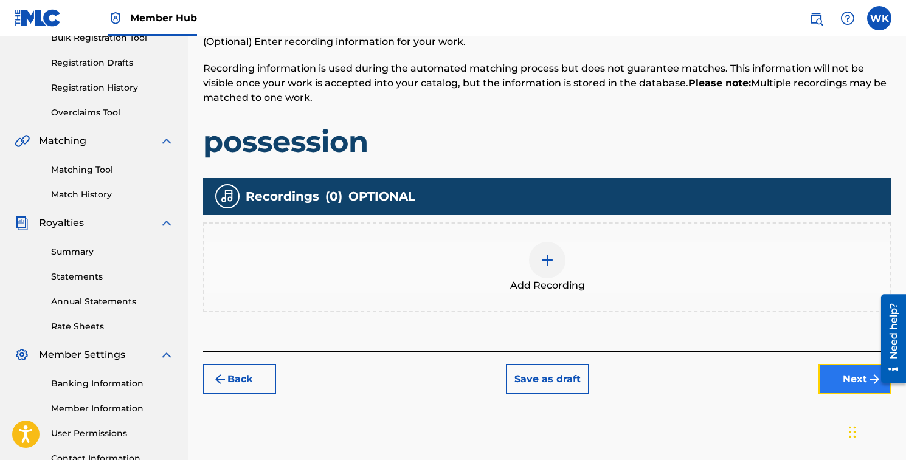
click at [833, 382] on button "Next" at bounding box center [855, 379] width 73 height 30
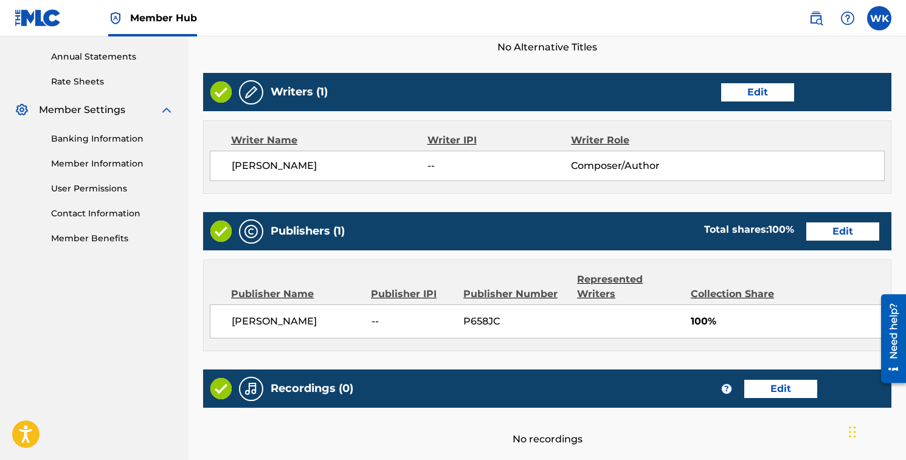
scroll to position [542, 0]
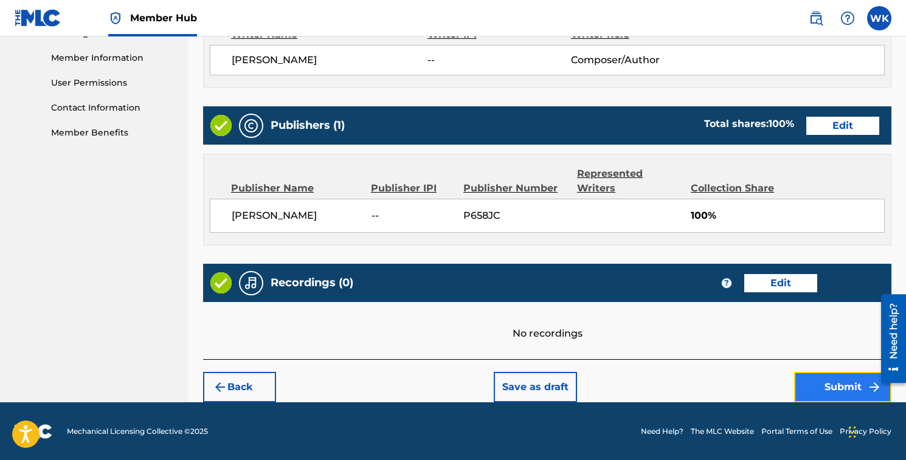
click at [818, 386] on button "Submit" at bounding box center [842, 387] width 97 height 30
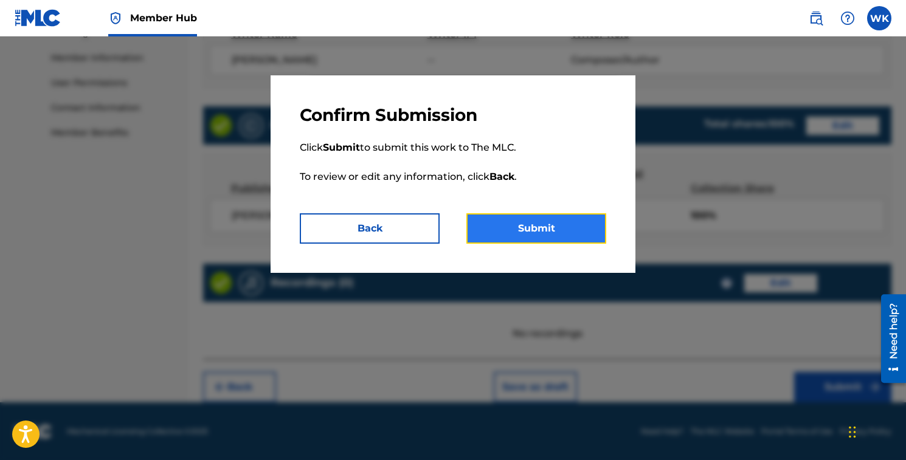
click at [542, 234] on button "Submit" at bounding box center [537, 229] width 140 height 30
